Goal: Information Seeking & Learning: Learn about a topic

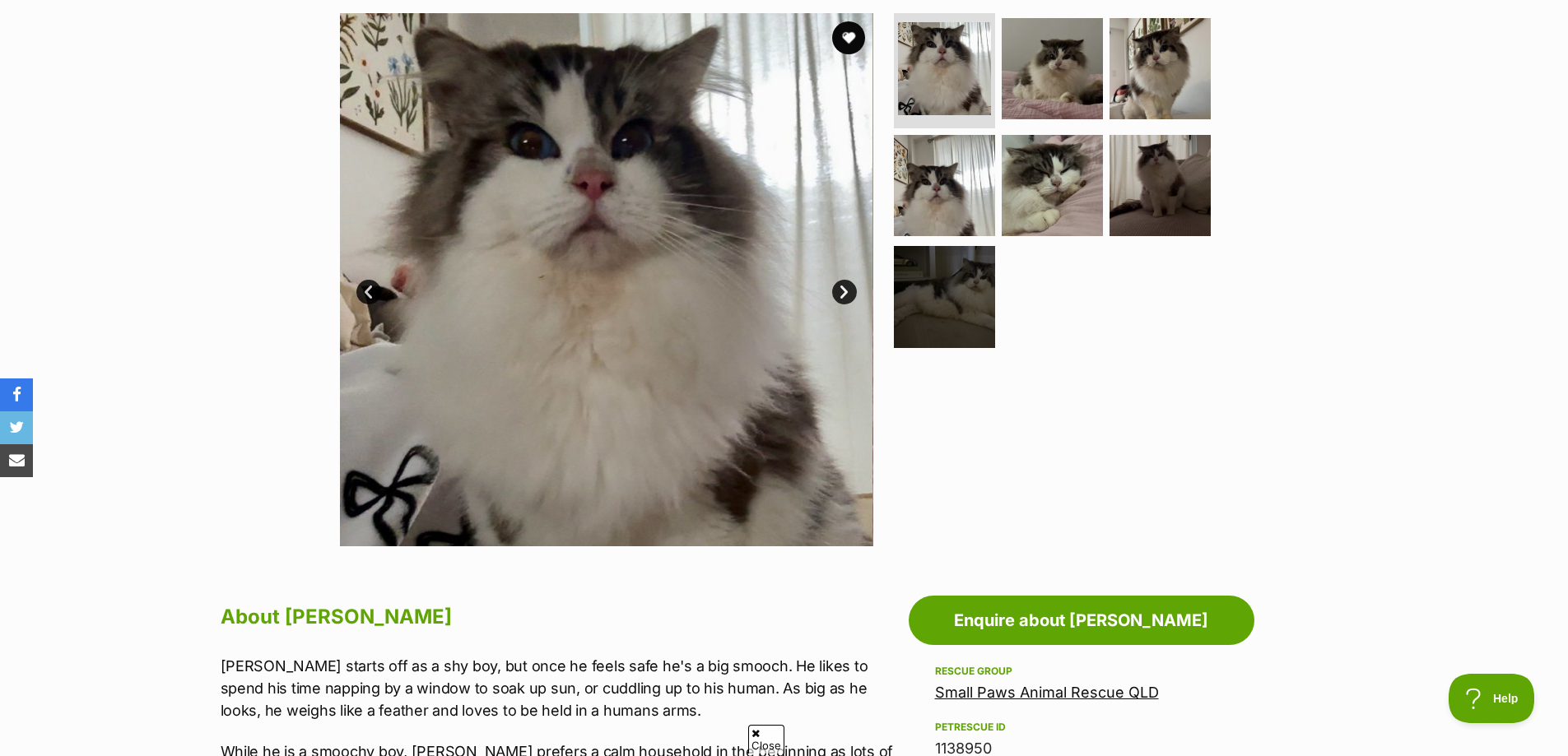
scroll to position [165, 0]
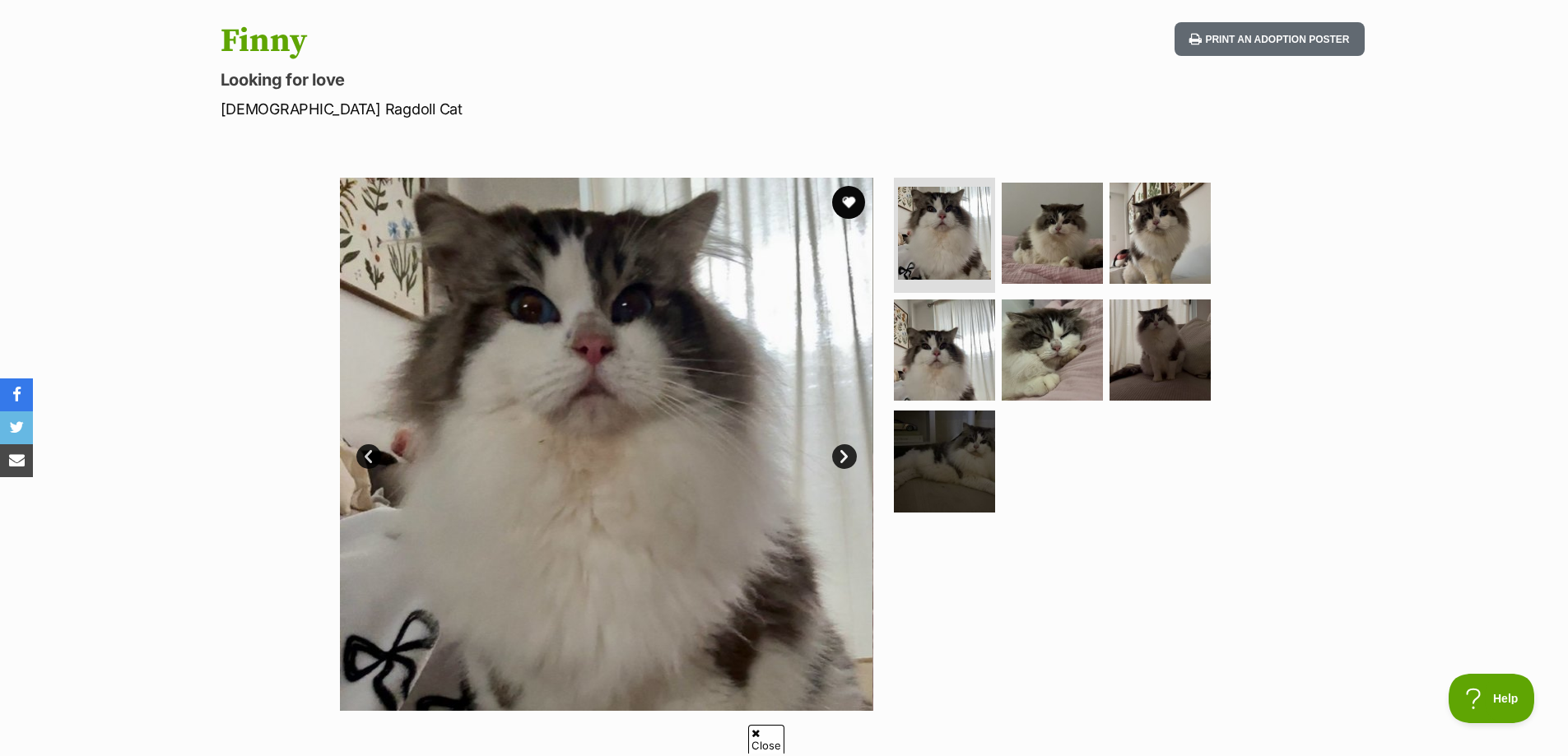
click at [844, 453] on link "Next" at bounding box center [844, 457] width 25 height 25
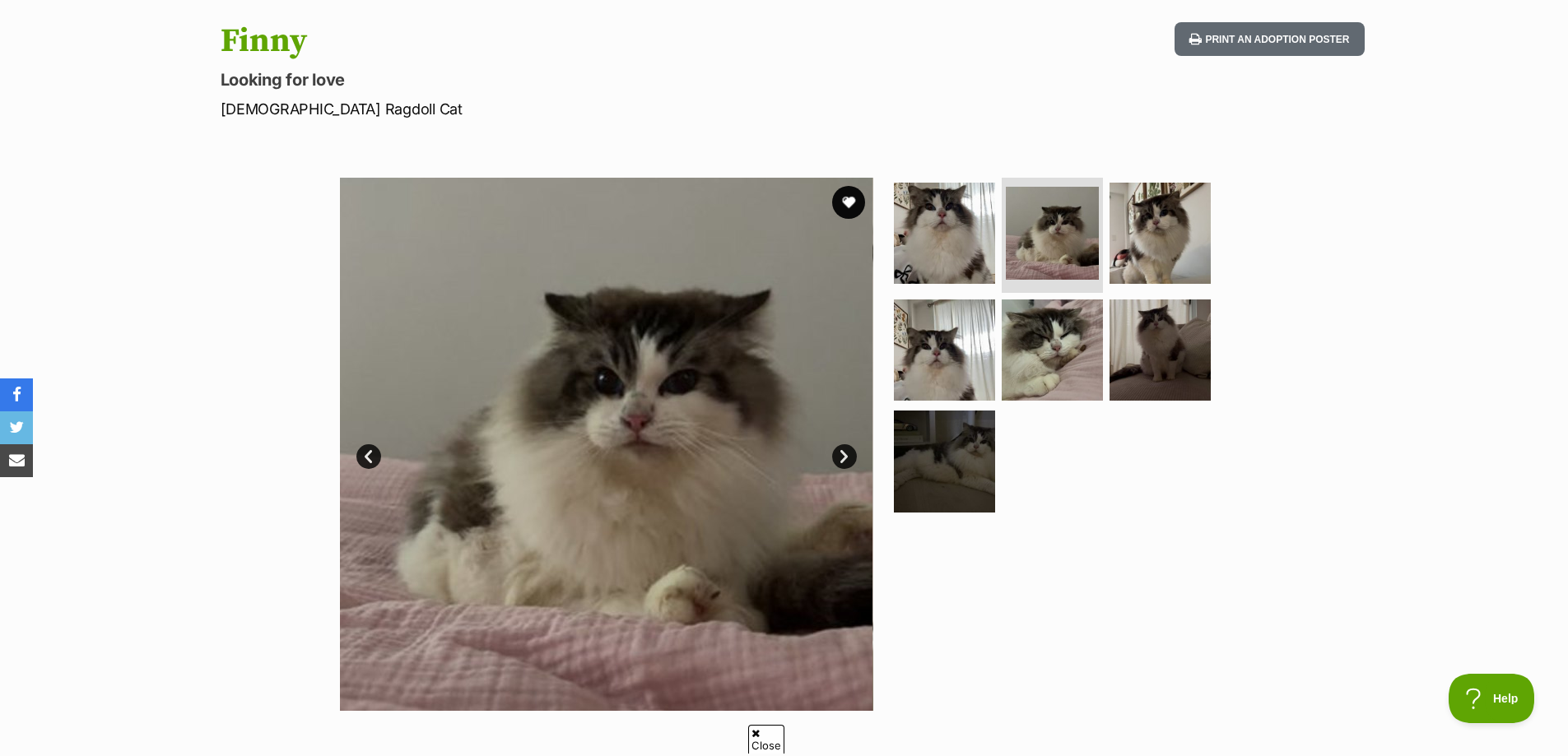
click at [844, 453] on link "Next" at bounding box center [844, 457] width 25 height 25
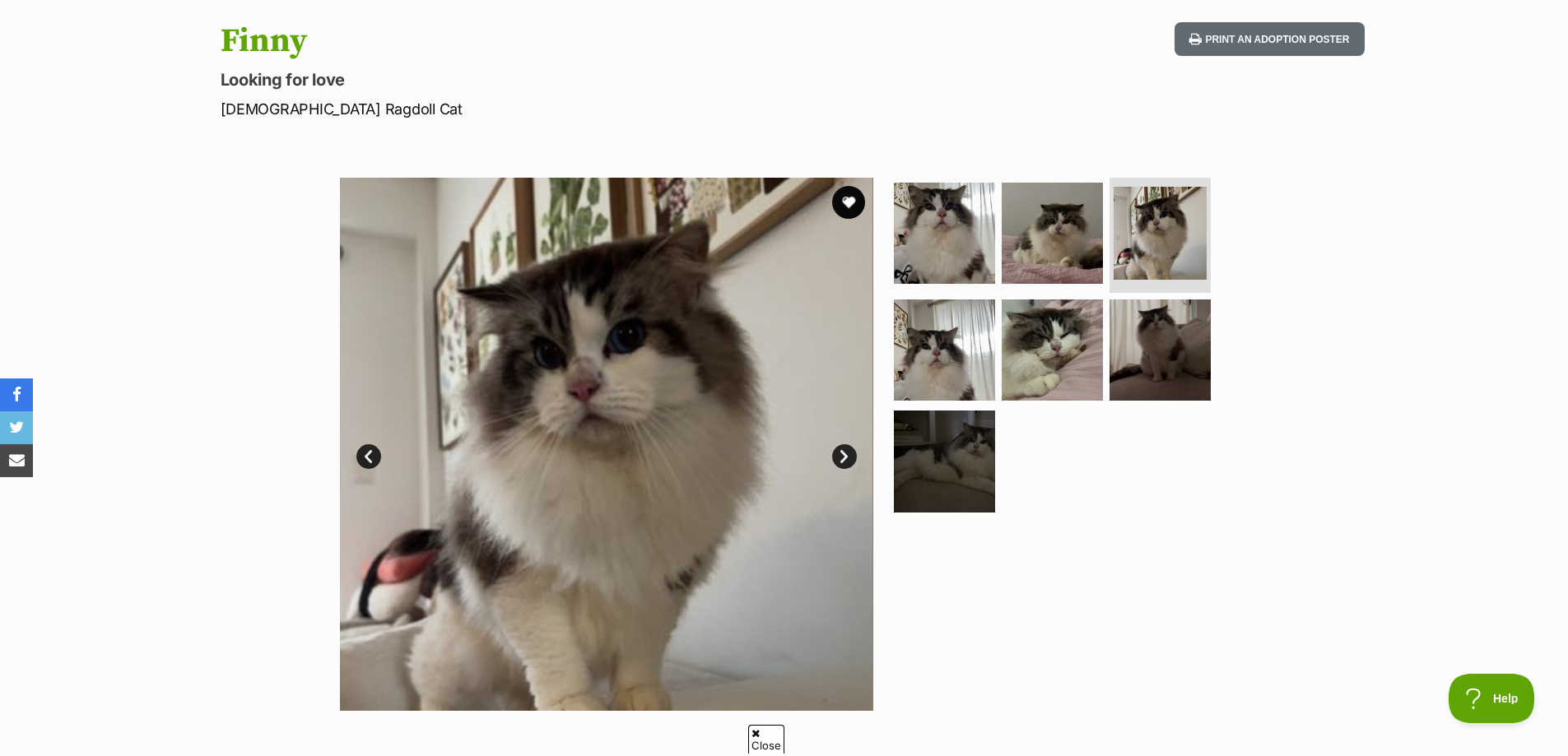
click at [844, 453] on link "Next" at bounding box center [844, 457] width 25 height 25
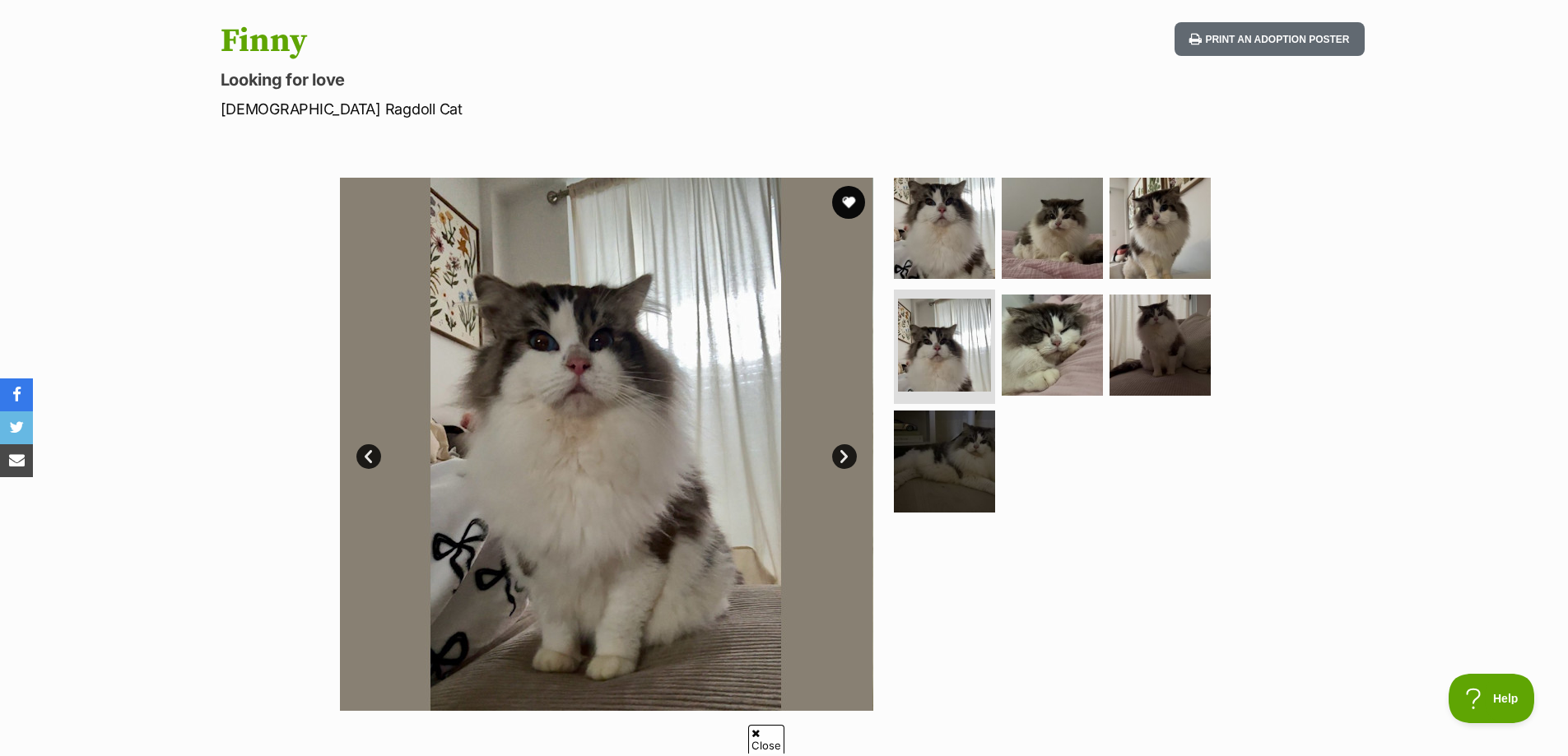
click at [844, 453] on link "Next" at bounding box center [844, 457] width 25 height 25
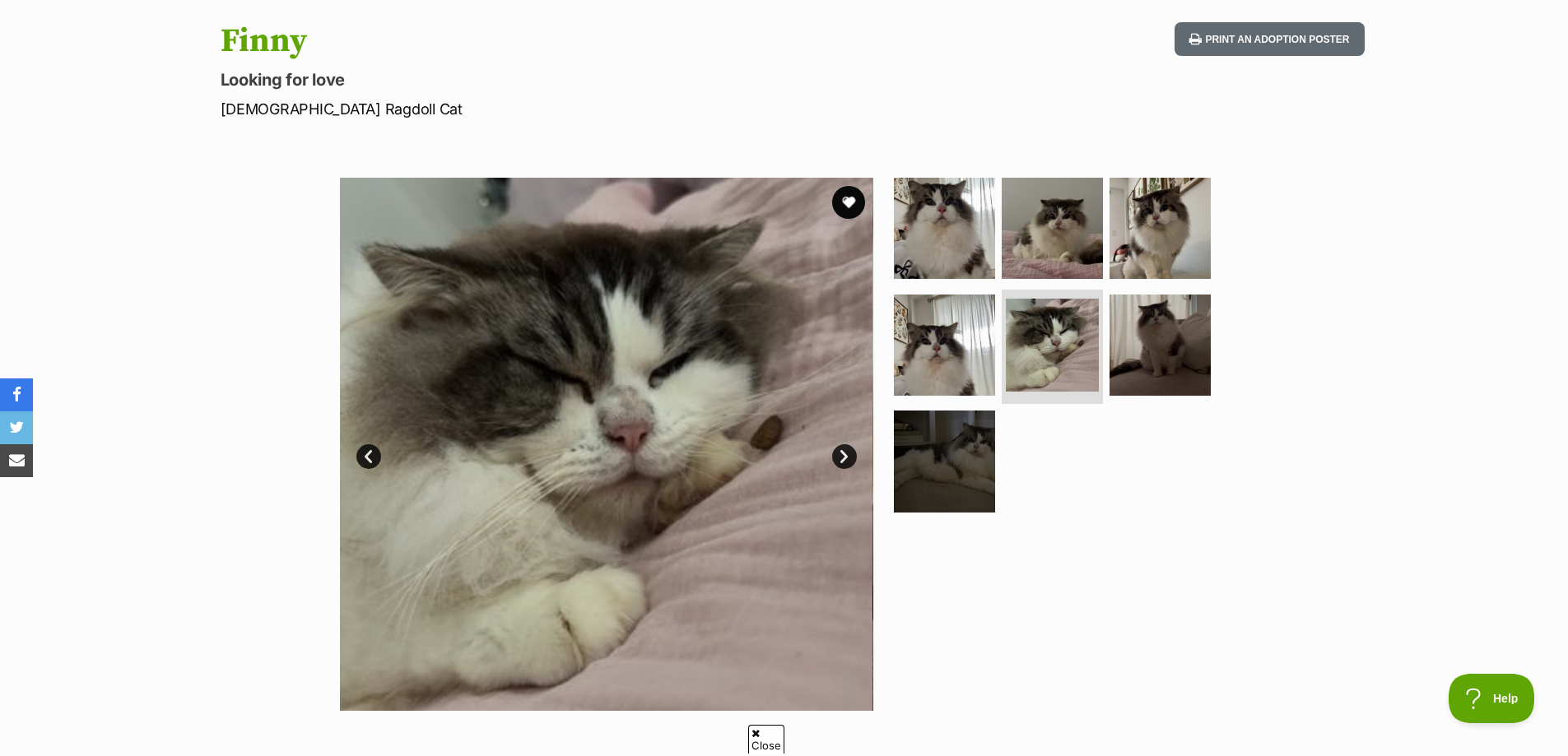
click at [844, 453] on link "Next" at bounding box center [844, 457] width 25 height 25
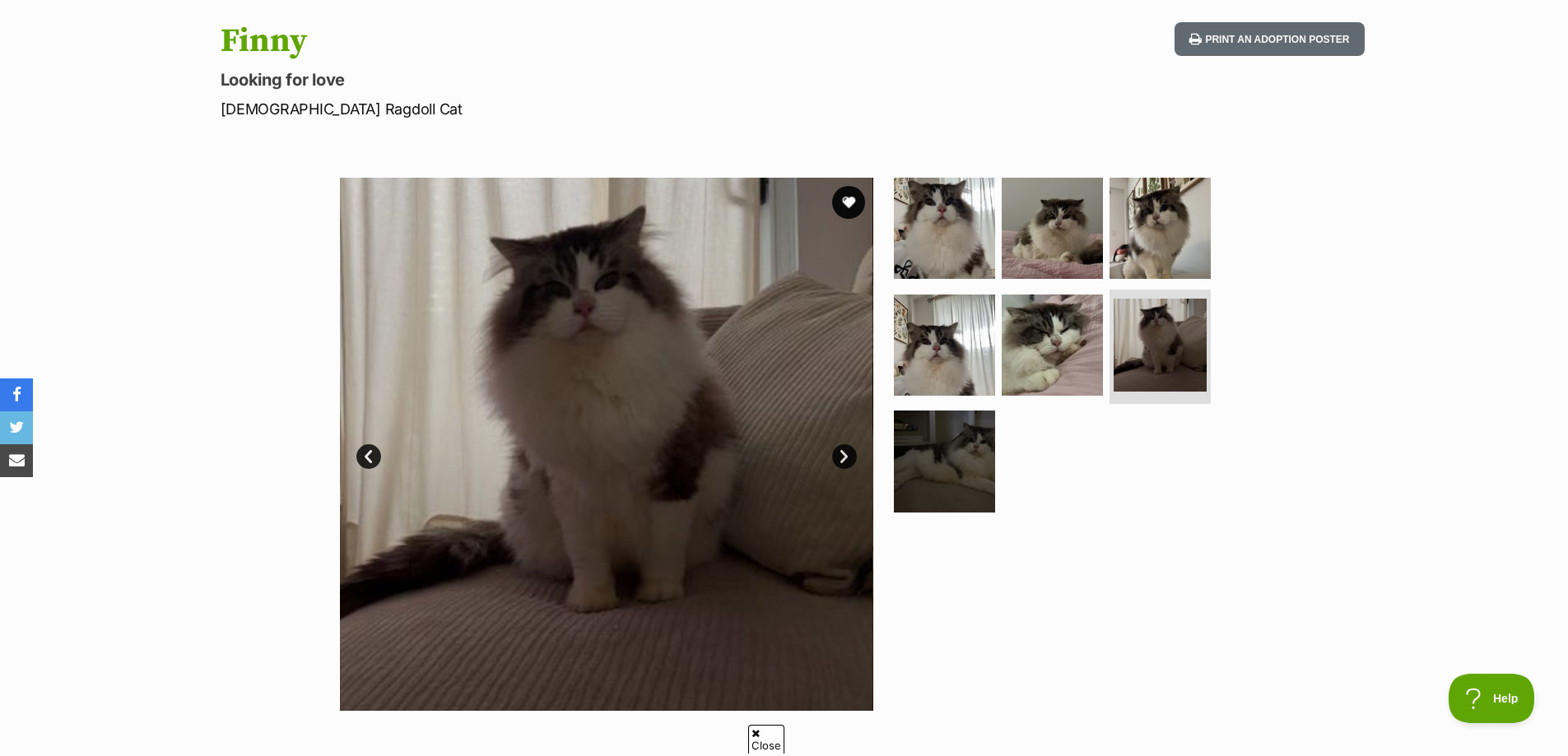
click at [844, 453] on link "Next" at bounding box center [844, 457] width 25 height 25
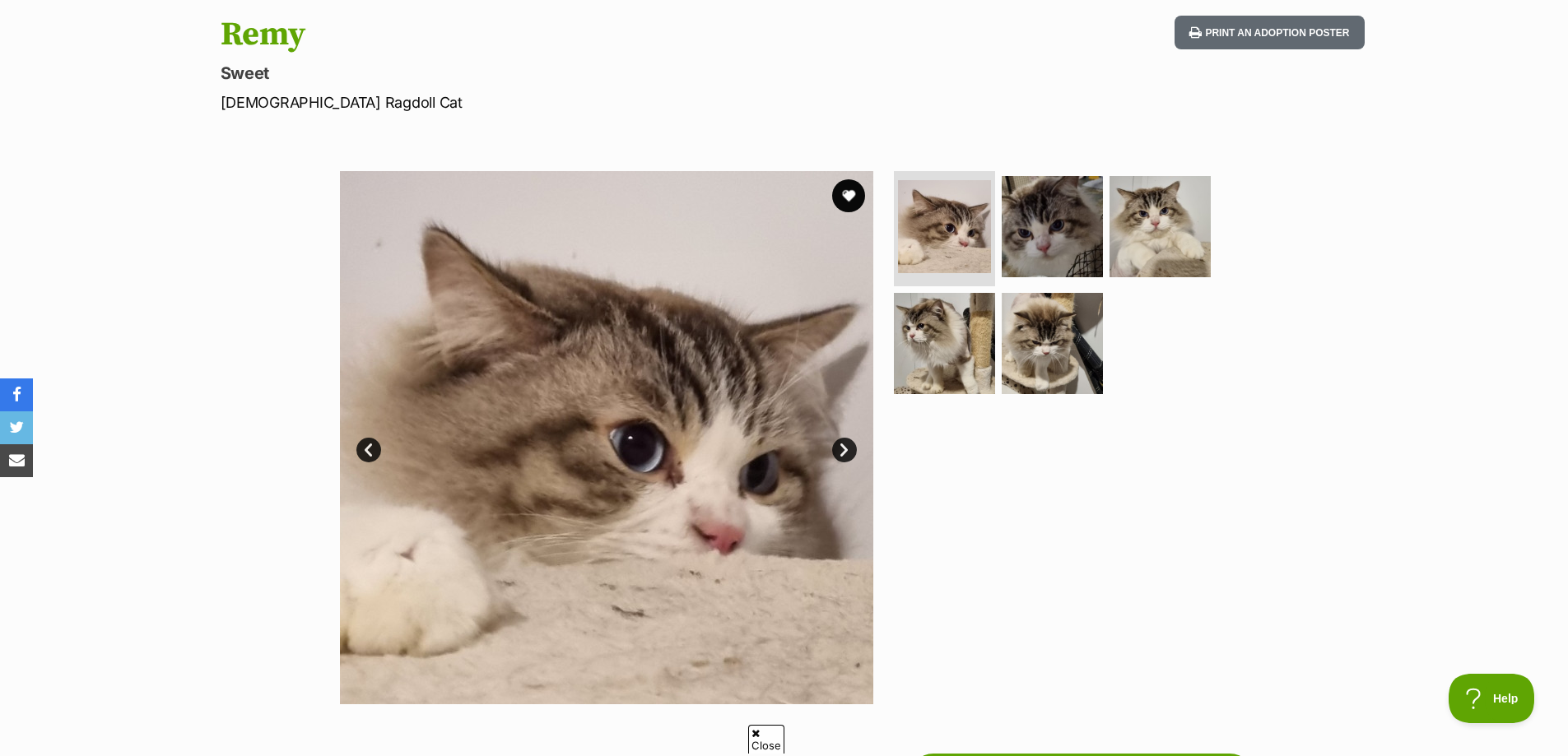
scroll to position [165, 0]
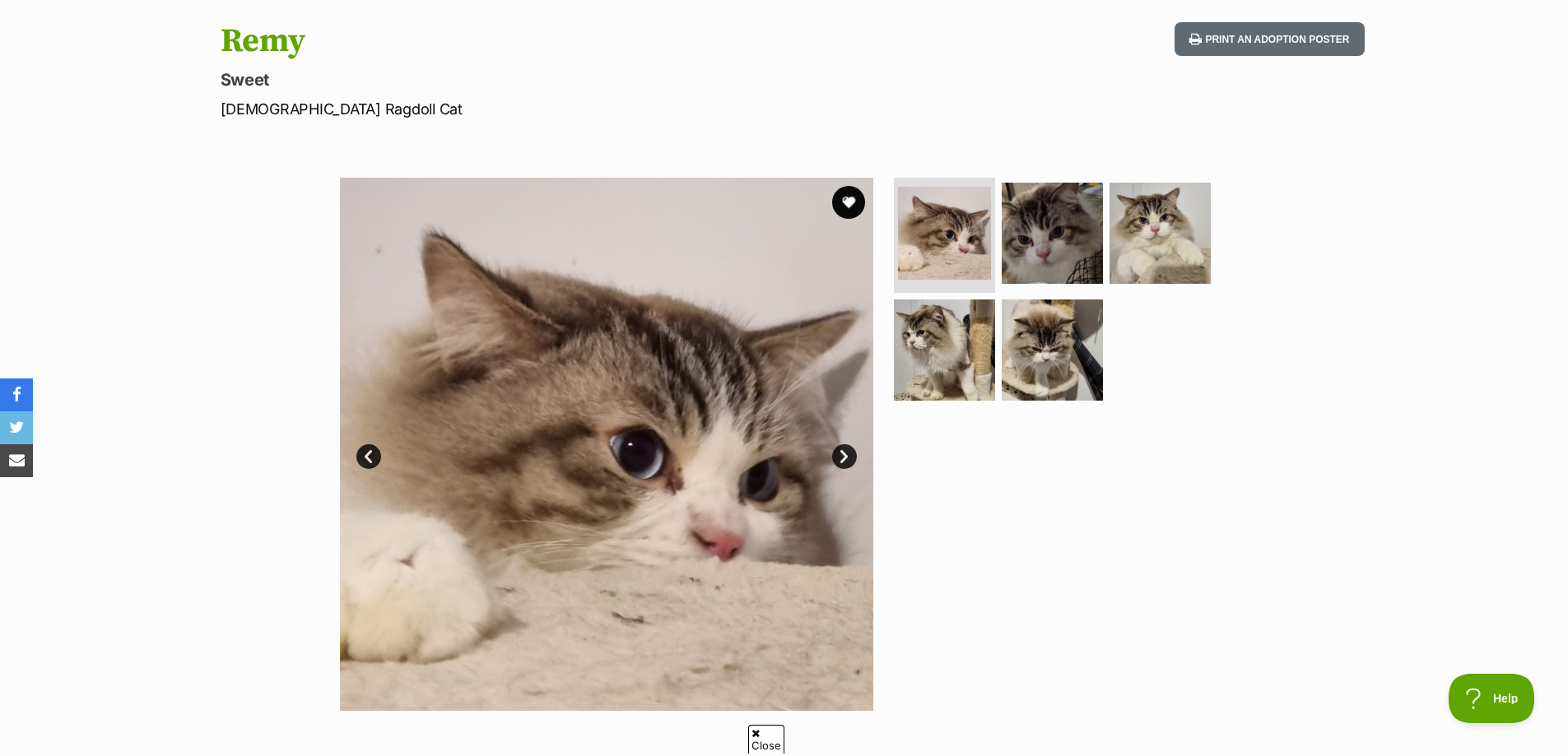
click at [846, 455] on link "Next" at bounding box center [844, 457] width 25 height 25
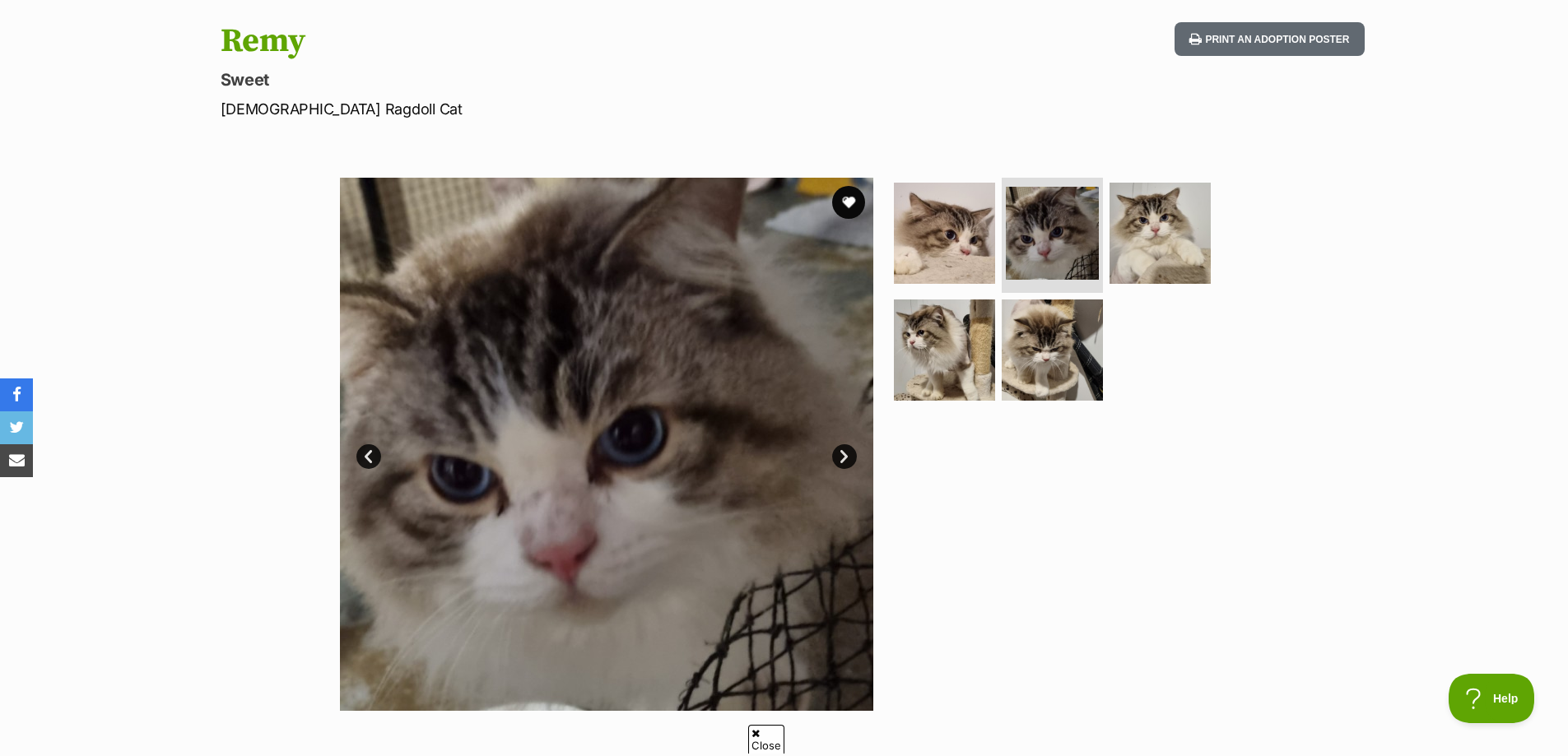
click at [846, 459] on link "Next" at bounding box center [844, 457] width 25 height 25
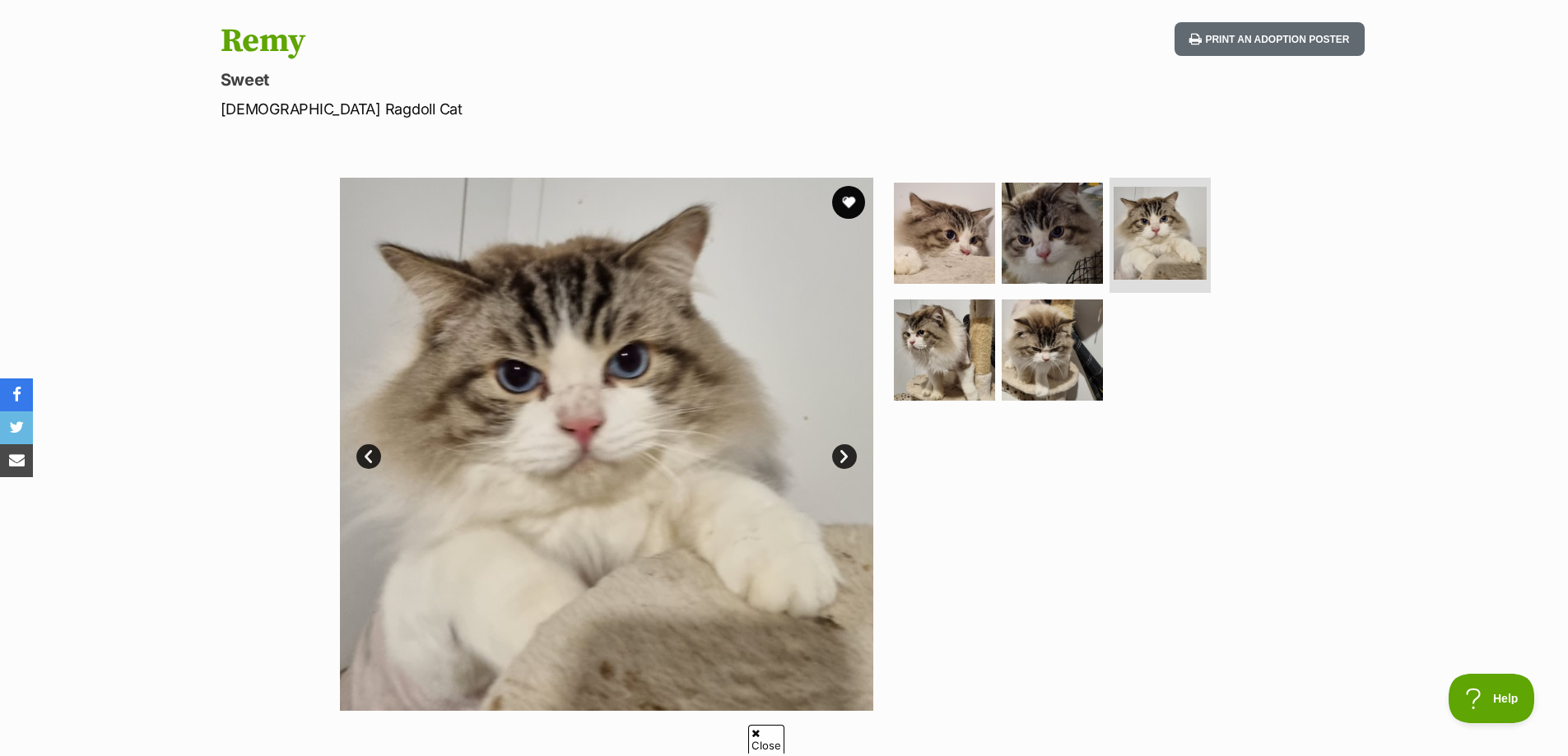
click at [846, 459] on link "Next" at bounding box center [844, 457] width 25 height 25
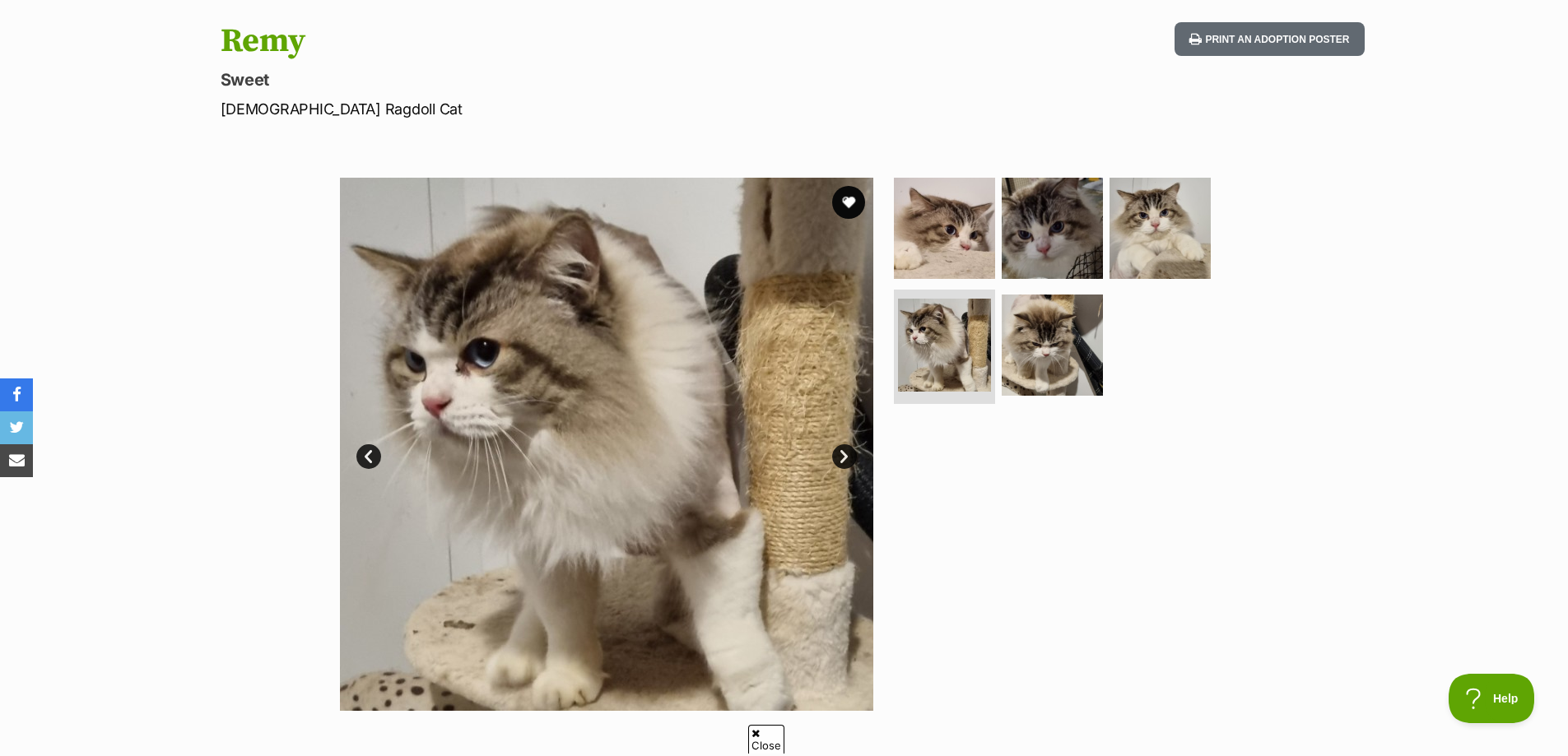
click at [846, 459] on link "Next" at bounding box center [844, 457] width 25 height 25
